Goal: Find specific page/section: Find specific page/section

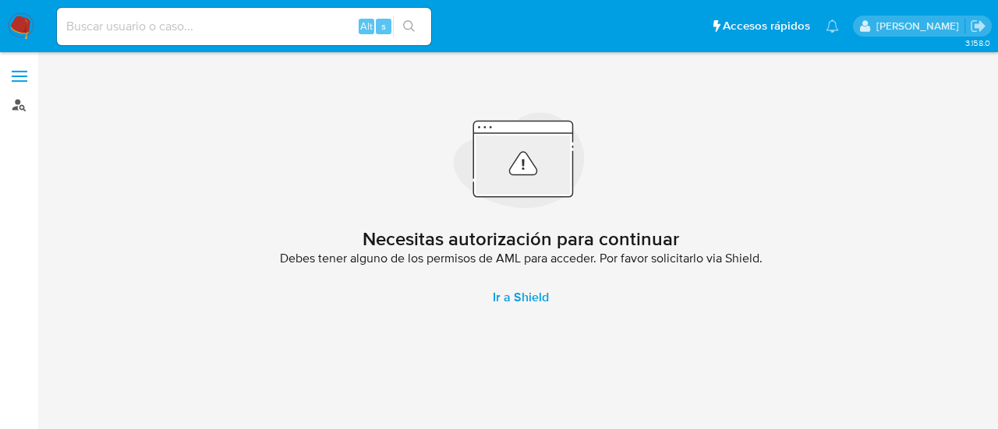
click at [21, 104] on link "Buscador de personas" at bounding box center [93, 105] width 186 height 24
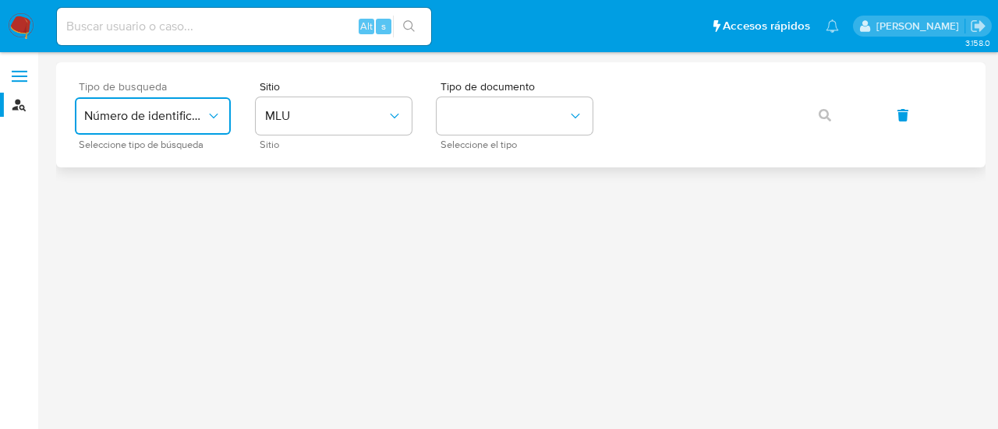
click at [196, 122] on span "Número de identificación" at bounding box center [145, 116] width 122 height 16
click at [186, 213] on div "User ID" at bounding box center [148, 211] width 128 height 37
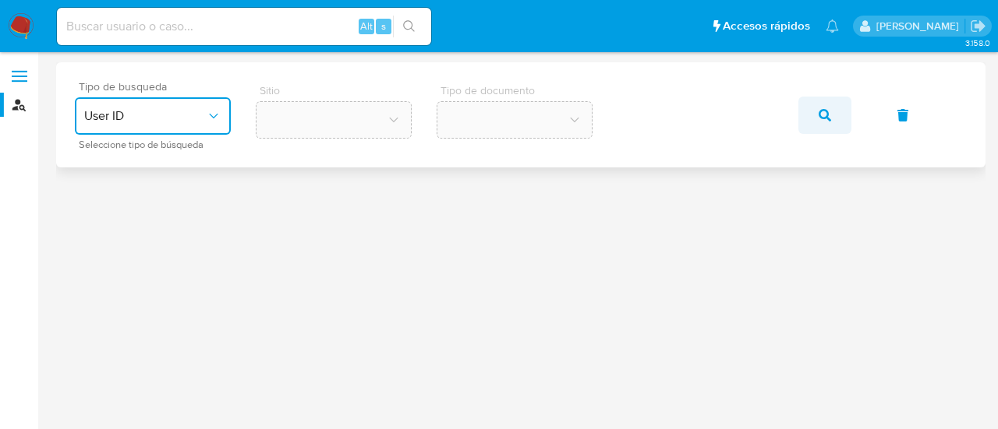
click at [823, 115] on icon "button" at bounding box center [824, 115] width 12 height 12
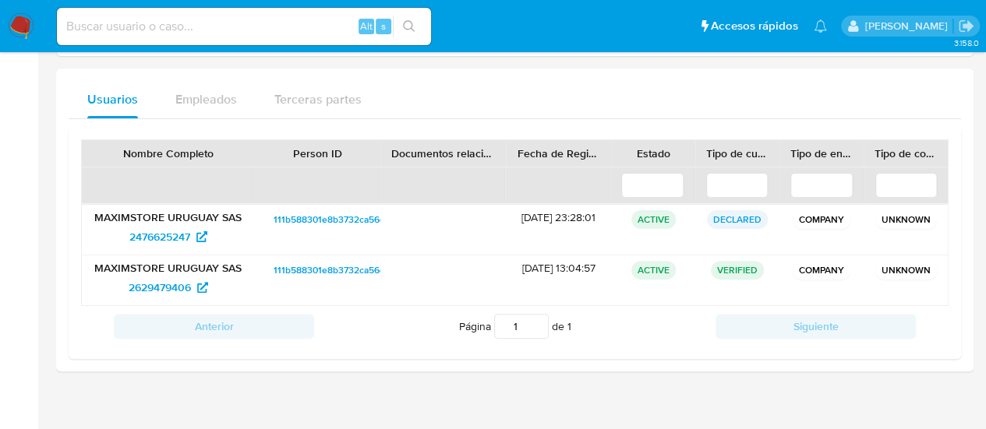
scroll to position [129, 0]
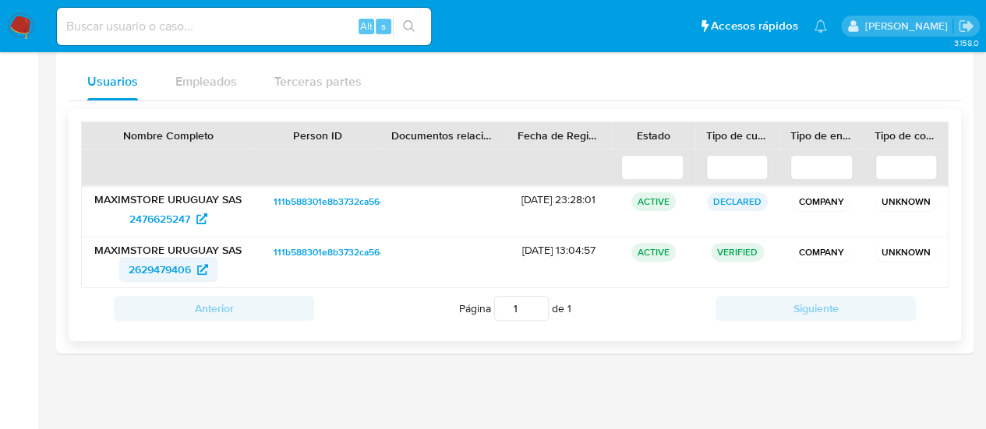
click at [164, 270] on span "2629479406" at bounding box center [160, 269] width 62 height 25
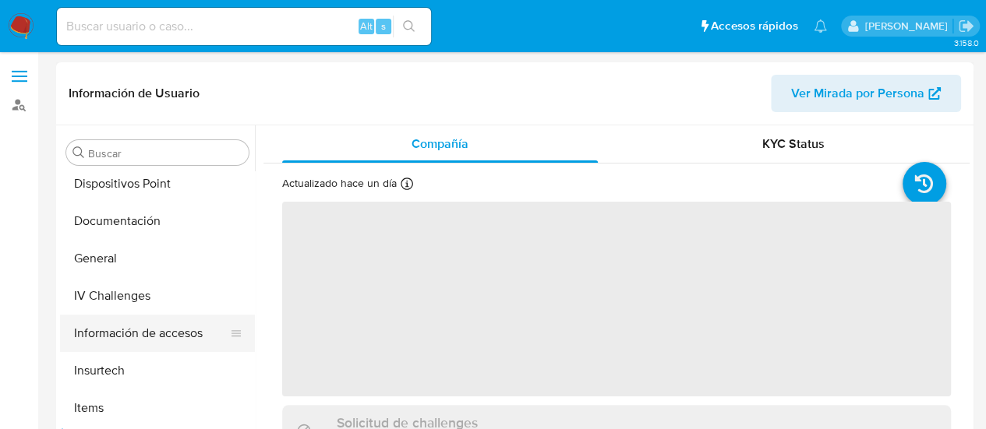
scroll to position [244, 0]
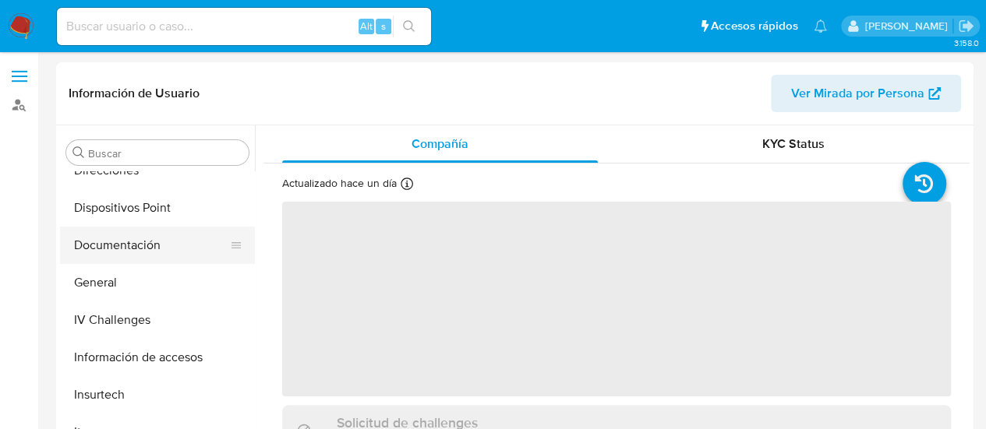
click at [150, 242] on button "Documentación" at bounding box center [151, 245] width 182 height 37
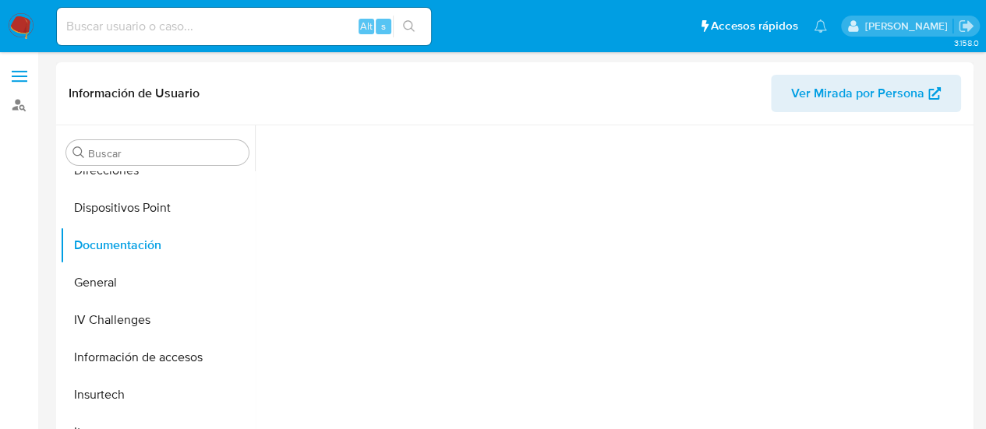
select select "10"
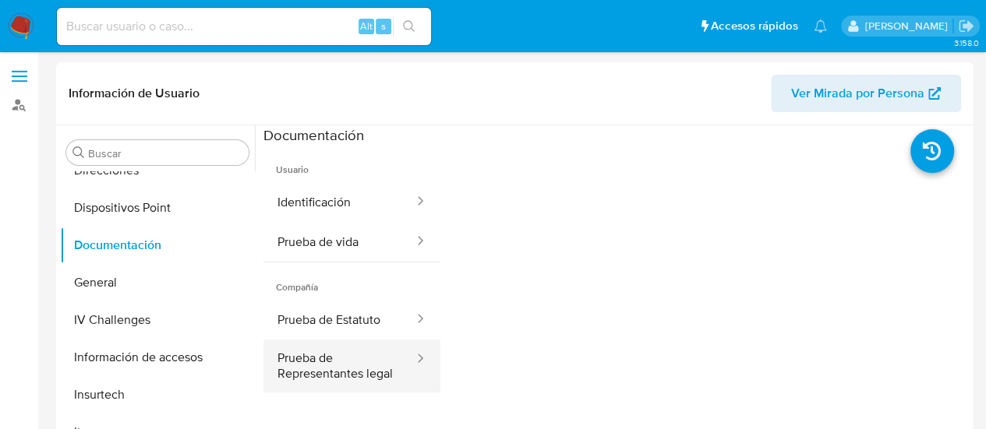
scroll to position [0, 0]
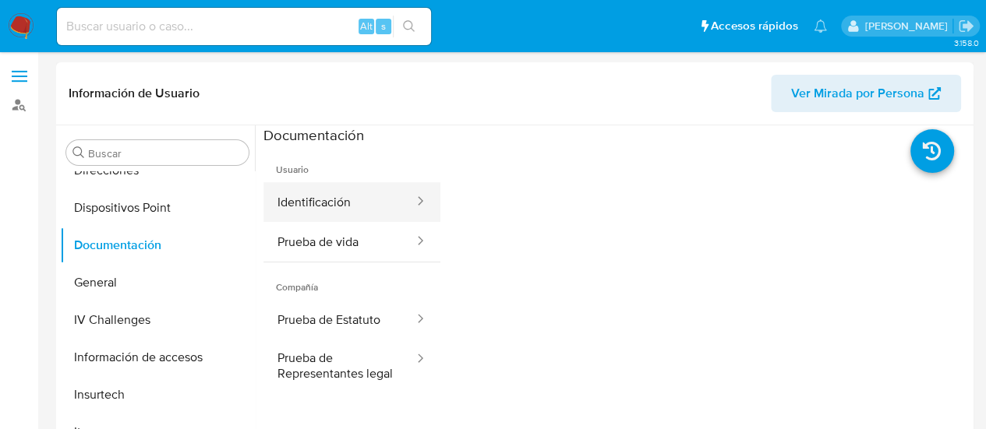
click at [354, 203] on button "Identificación" at bounding box center [339, 202] width 152 height 40
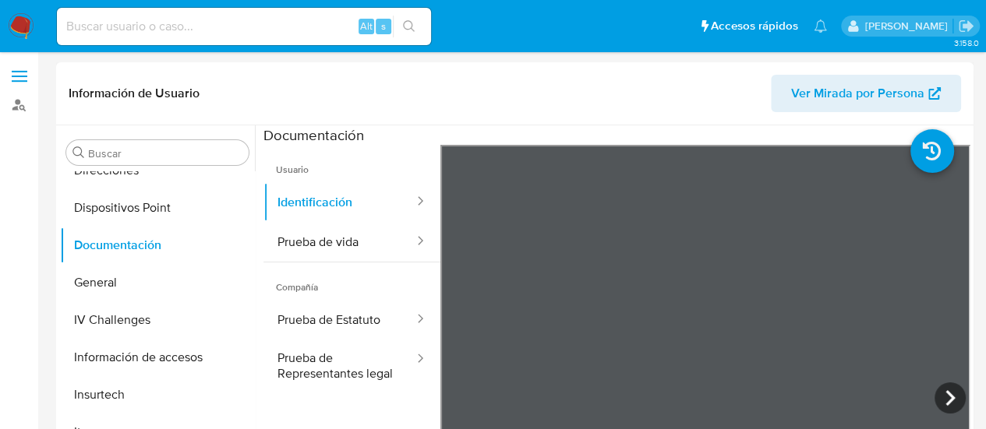
drag, startPoint x: 914, startPoint y: 277, endPoint x: 872, endPoint y: 240, distance: 56.3
click at [875, 240] on div at bounding box center [705, 400] width 530 height 511
click at [947, 391] on icon at bounding box center [950, 398] width 31 height 31
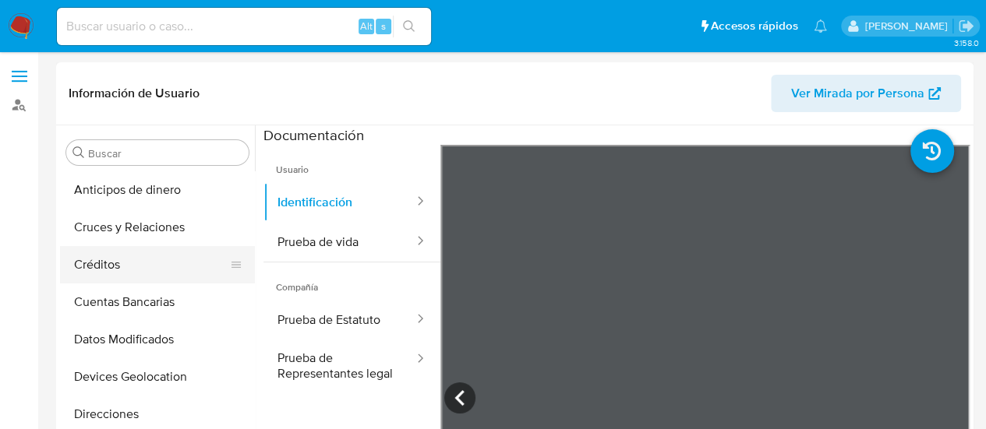
scroll to position [156, 0]
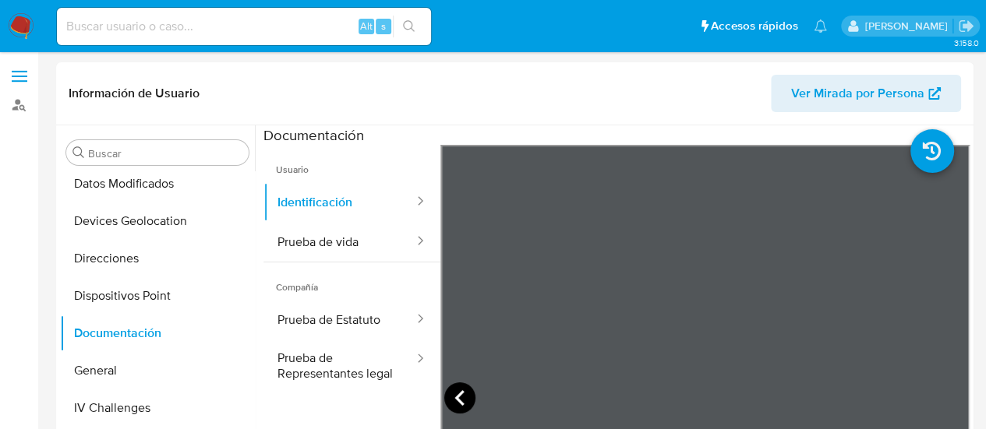
click at [466, 395] on icon at bounding box center [459, 398] width 31 height 31
drag, startPoint x: 496, startPoint y: 93, endPoint x: 394, endPoint y: 54, distance: 108.6
click at [496, 93] on header "Información de Usuario Ver Mirada por Persona" at bounding box center [515, 93] width 893 height 37
